Goal: Obtain resource: Obtain resource

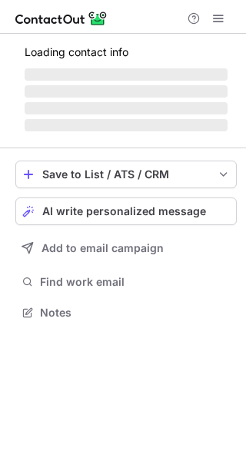
scroll to position [311, 246]
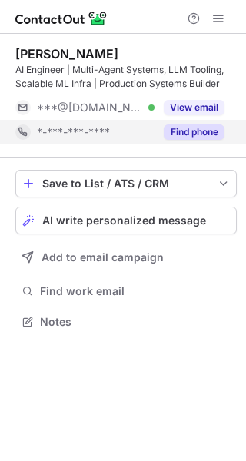
click at [198, 128] on button "Find phone" at bounding box center [194, 132] width 61 height 15
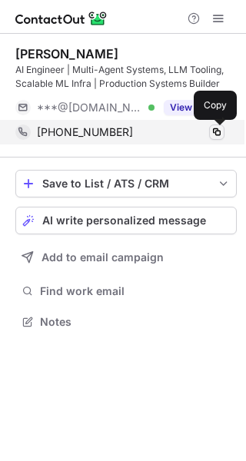
click at [219, 133] on span at bounding box center [217, 132] width 12 height 12
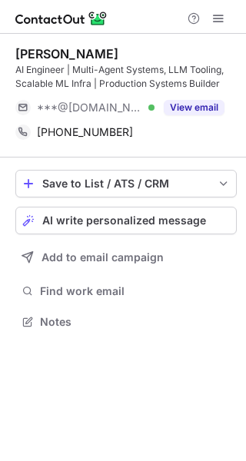
scroll to position [311, 246]
